Goal: Navigation & Orientation: Find specific page/section

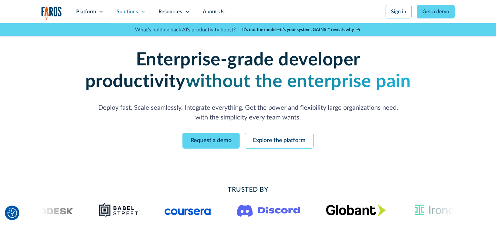
click at [128, 9] on div "Solutions" at bounding box center [127, 12] width 21 height 8
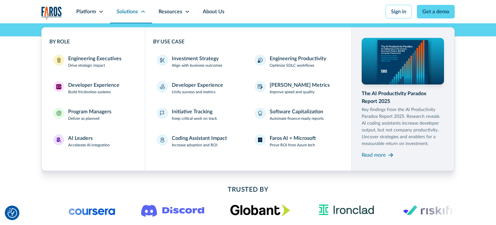
click at [128, 9] on div "Solutions" at bounding box center [127, 12] width 21 height 8
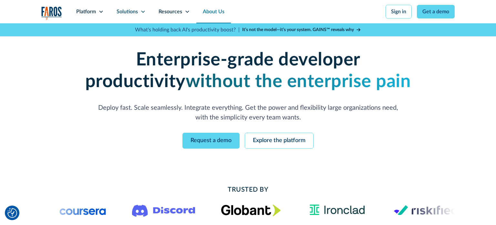
click at [213, 9] on link "About Us" at bounding box center [213, 11] width 35 height 23
